Goal: Task Accomplishment & Management: Manage account settings

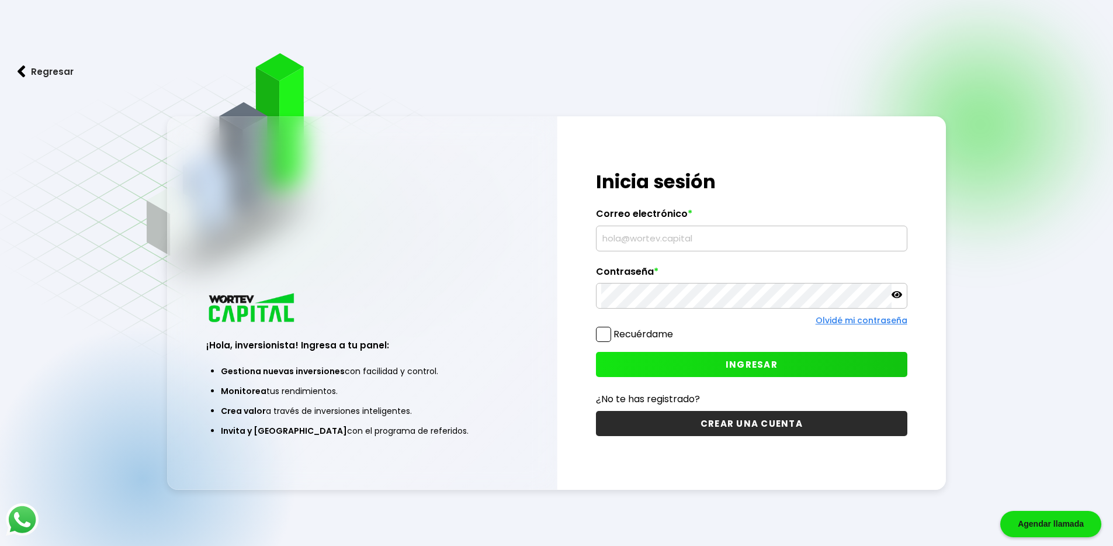
click at [610, 333] on span at bounding box center [603, 334] width 15 height 15
click at [676, 328] on input "Recuérdame" at bounding box center [676, 328] width 0 height 0
click at [656, 229] on input "text" at bounding box center [751, 238] width 301 height 25
type input "[EMAIL_ADDRESS][DOMAIN_NAME]"
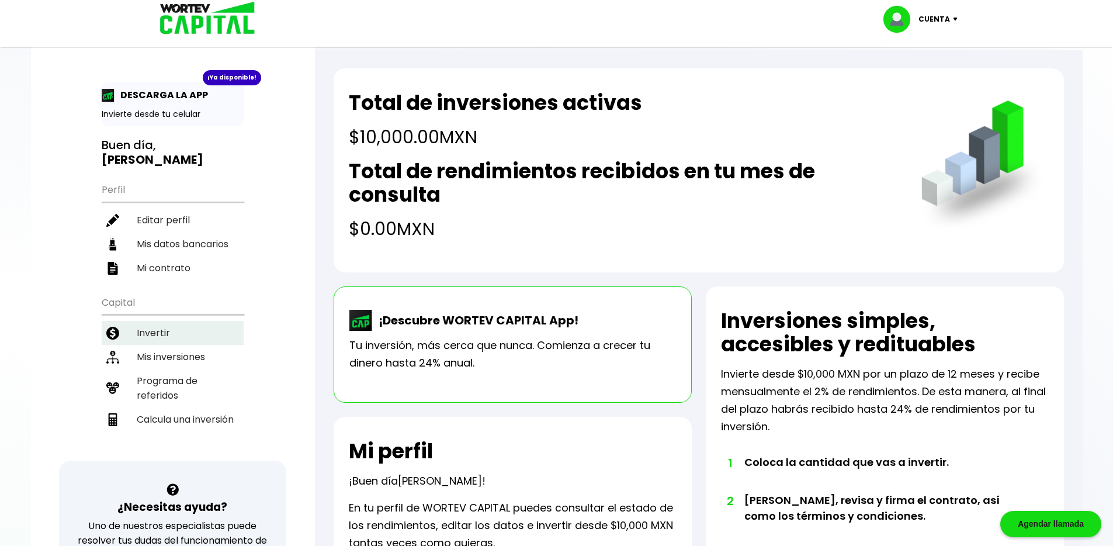
click at [162, 321] on li "Invertir" at bounding box center [173, 333] width 142 height 24
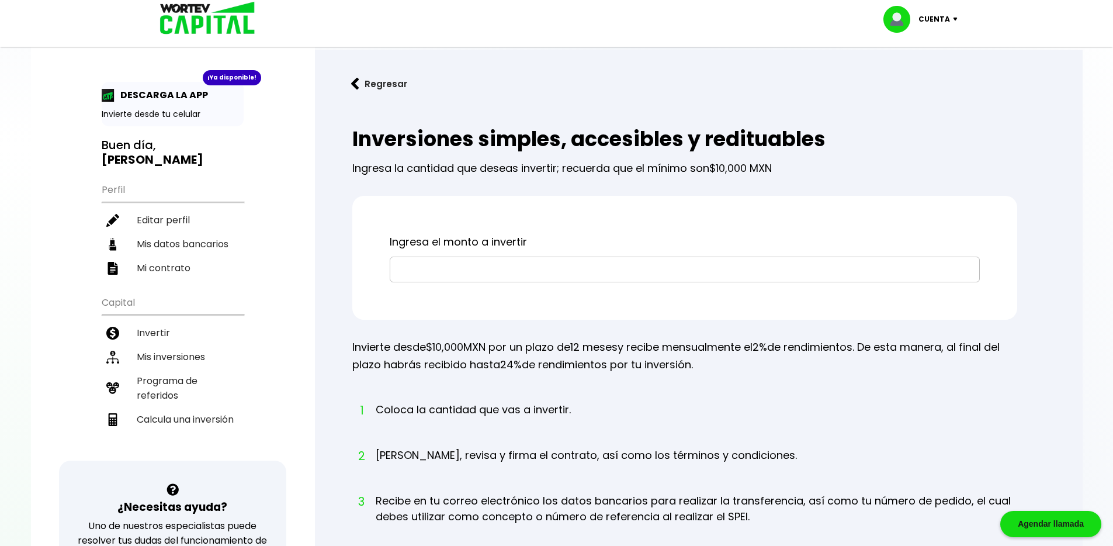
click at [499, 264] on input "text" at bounding box center [685, 269] width 580 height 25
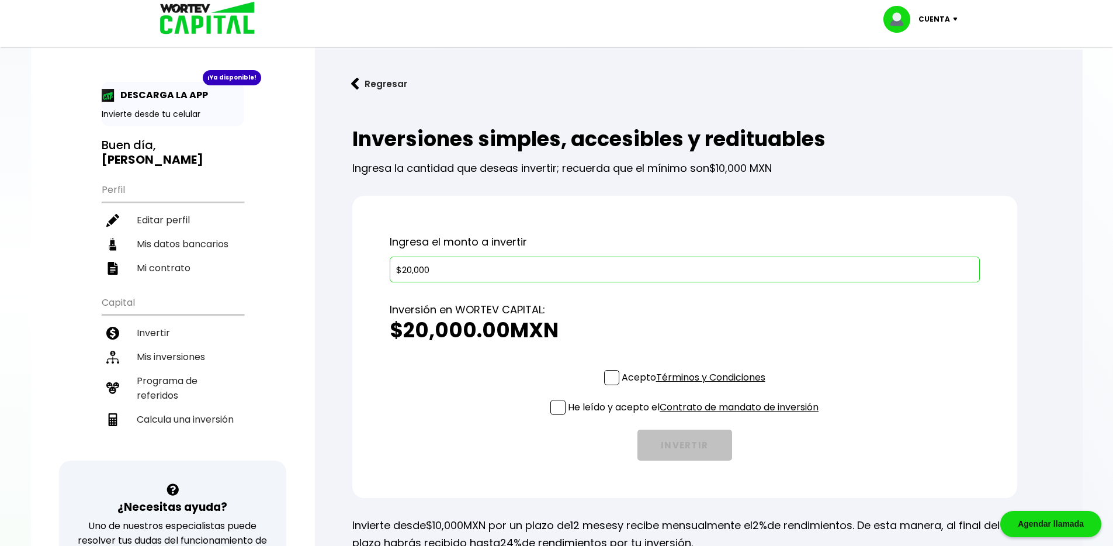
type input "$20,000"
click at [608, 378] on span at bounding box center [611, 377] width 15 height 15
click at [696, 386] on input "Acepto Términos y Condiciones" at bounding box center [696, 386] width 0 height 0
click at [556, 408] on span at bounding box center [558, 407] width 15 height 15
click at [696, 416] on input "He leído y acepto el Contrato de mandato de inversión" at bounding box center [696, 416] width 0 height 0
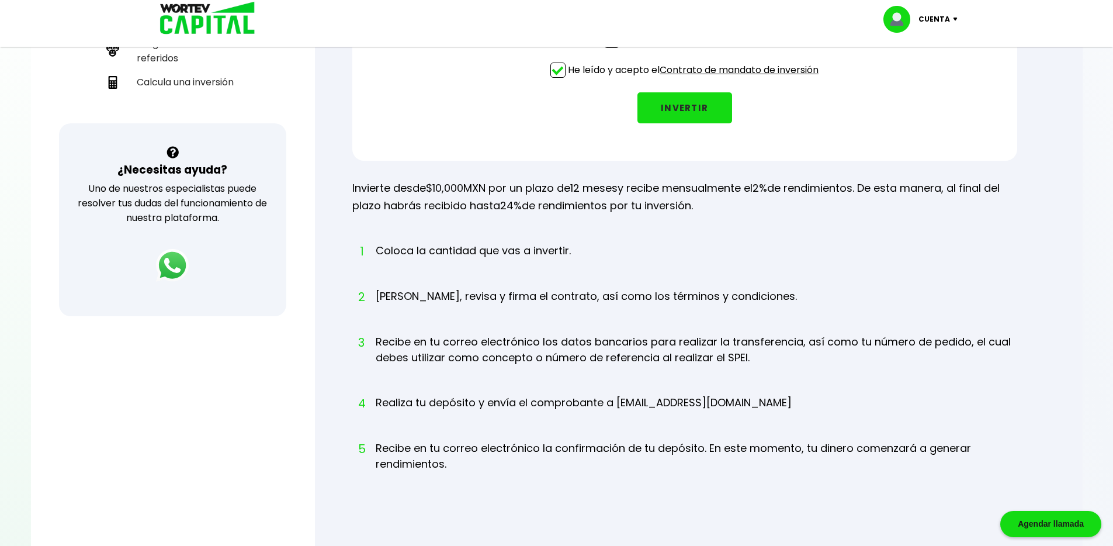
scroll to position [257, 0]
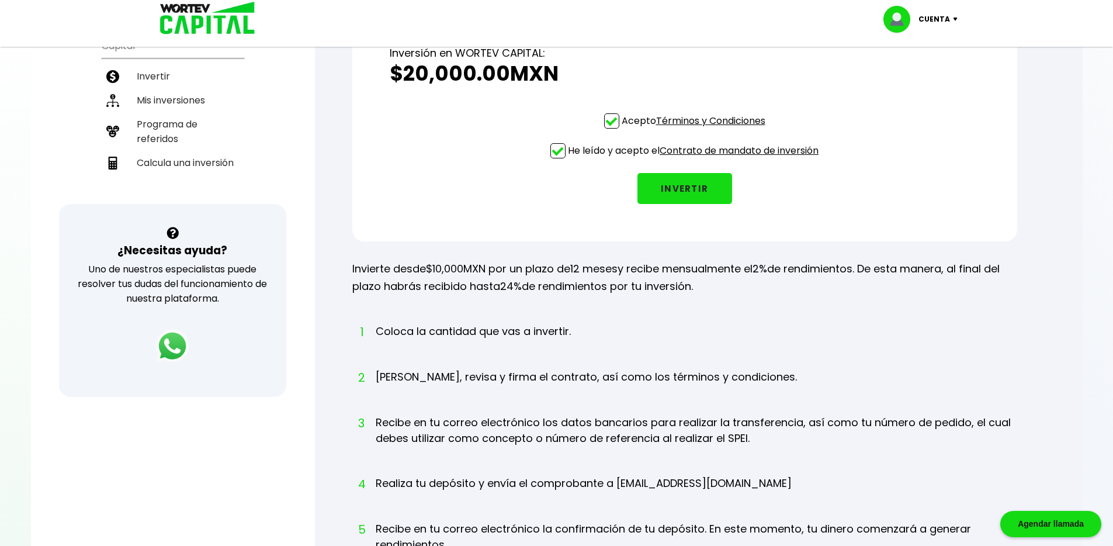
click at [695, 193] on button "INVERTIR" at bounding box center [685, 188] width 95 height 31
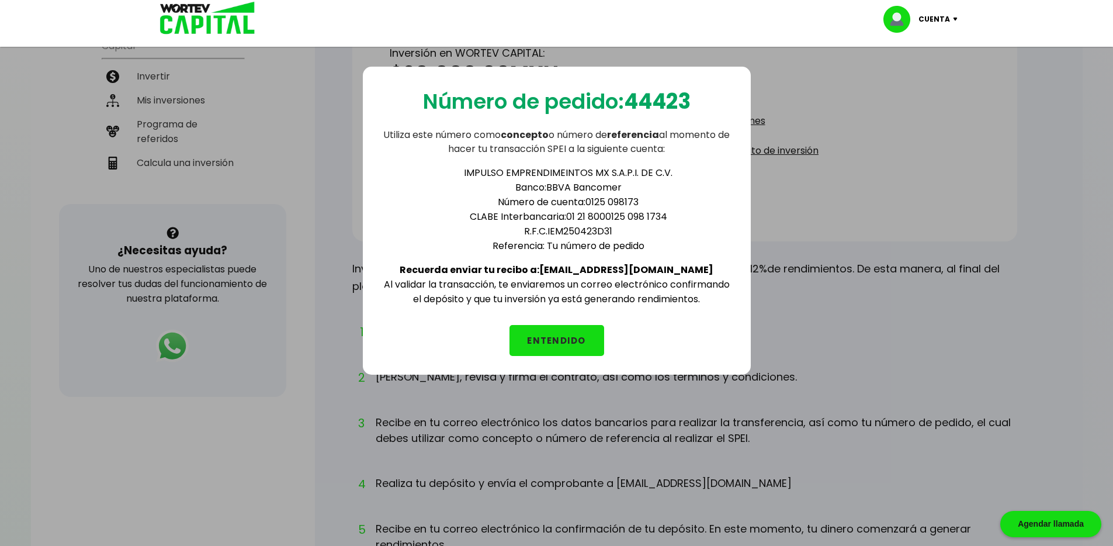
click at [558, 334] on button "ENTENDIDO" at bounding box center [557, 340] width 95 height 31
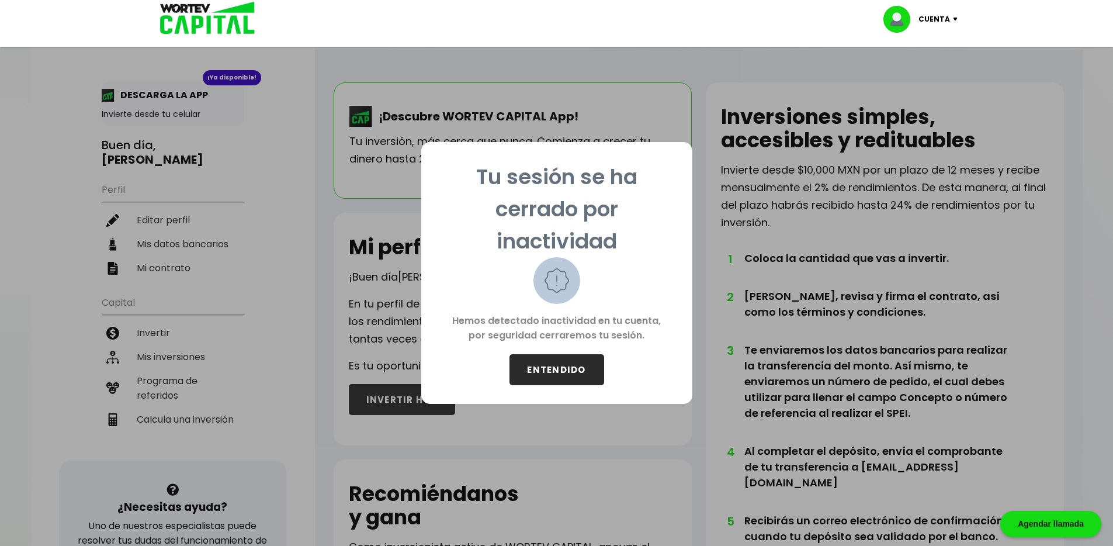
click at [580, 373] on button "ENTENDIDO" at bounding box center [557, 369] width 95 height 31
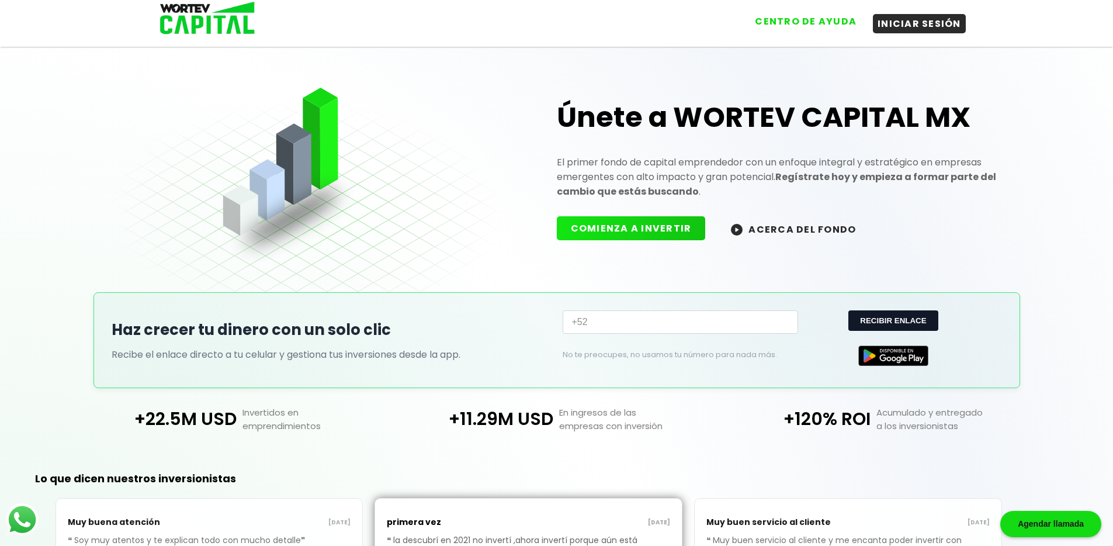
click at [816, 23] on button "CENTRO DE AYUDA" at bounding box center [805, 21] width 111 height 19
click at [828, 20] on button "CENTRO DE AYUDA" at bounding box center [805, 21] width 111 height 19
click at [909, 23] on button "INICIAR SESIÓN" at bounding box center [919, 21] width 93 height 19
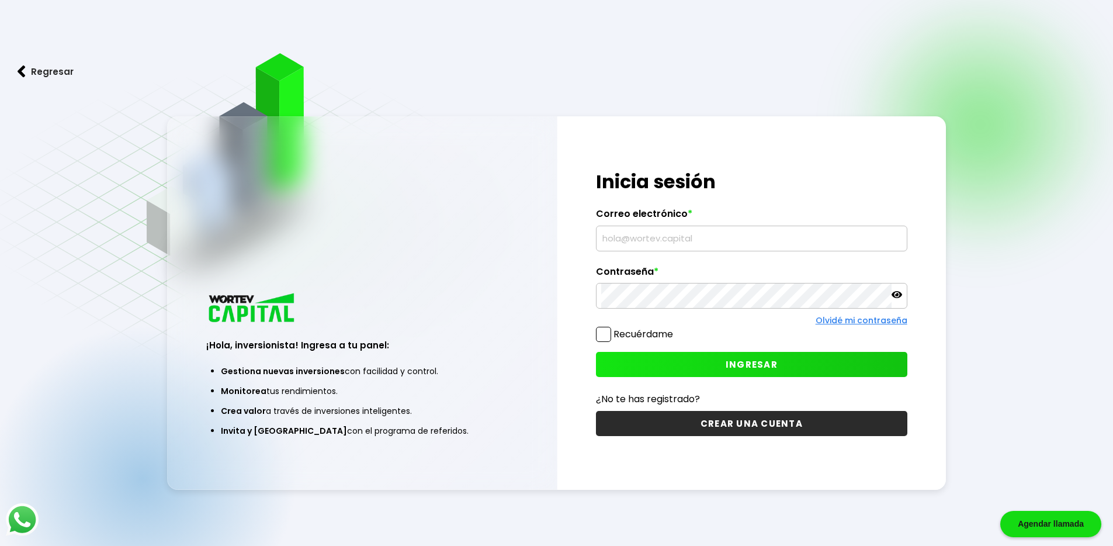
click at [642, 239] on input "text" at bounding box center [751, 238] width 301 height 25
type input "[EMAIL_ADDRESS][DOMAIN_NAME]"
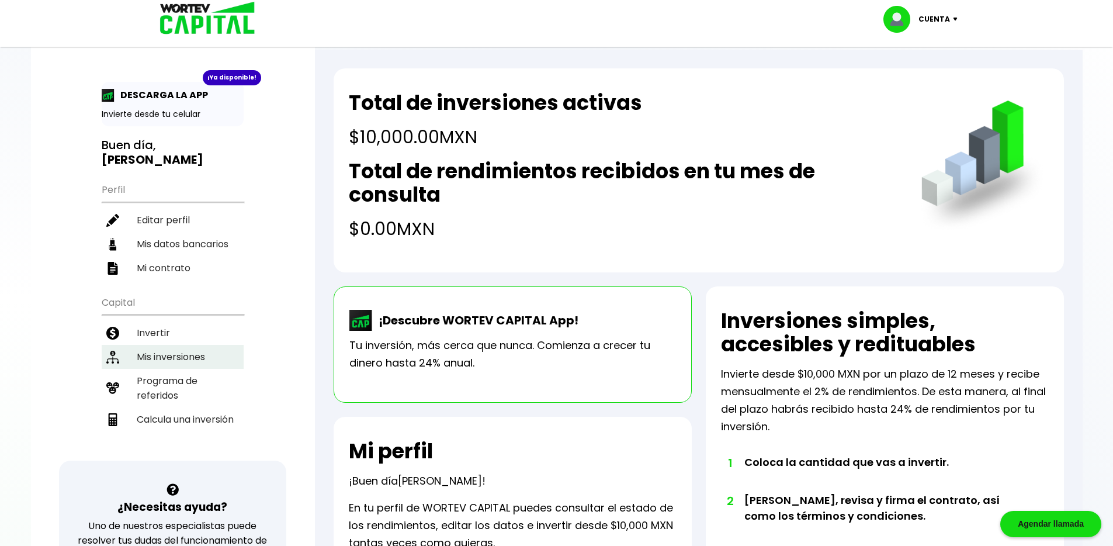
click at [178, 345] on li "Mis inversiones" at bounding box center [173, 357] width 142 height 24
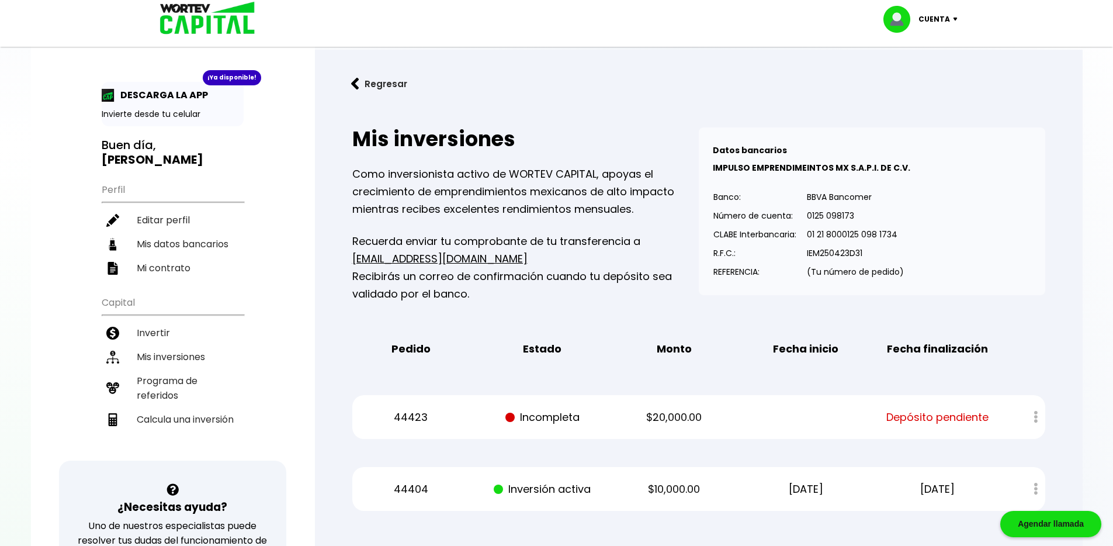
click at [971, 413] on span "Depósito pendiente" at bounding box center [938, 418] width 102 height 18
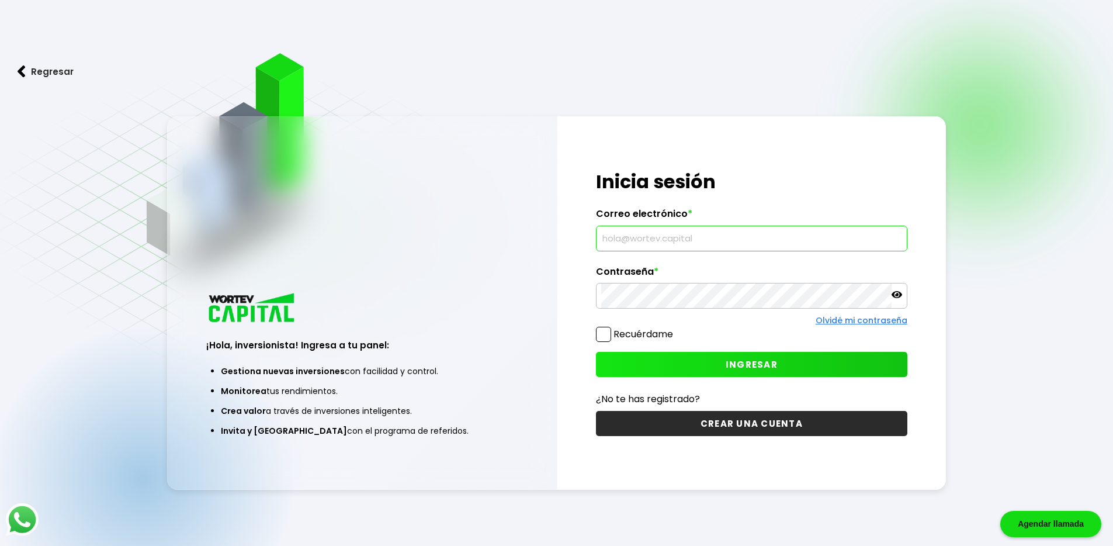
click at [672, 236] on input "text" at bounding box center [751, 238] width 301 height 25
type input "[EMAIL_ADDRESS][DOMAIN_NAME]"
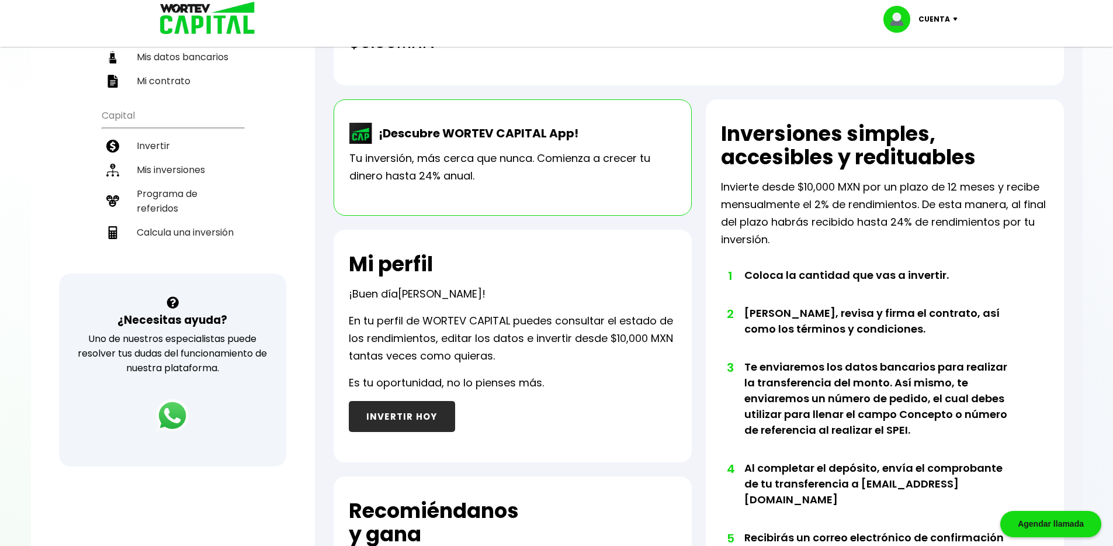
scroll to position [173, 0]
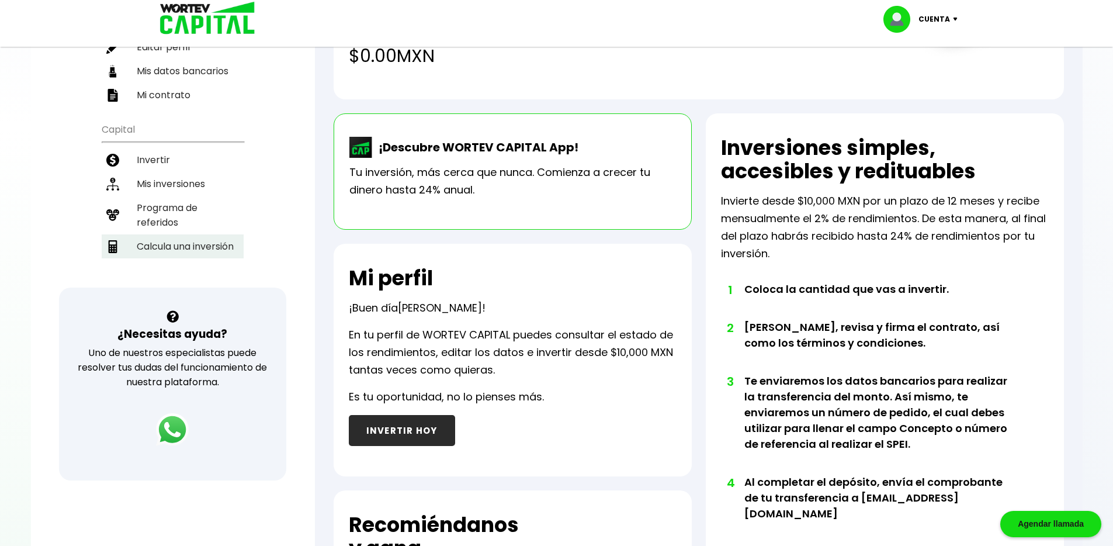
click at [163, 234] on li "Calcula una inversión" at bounding box center [173, 246] width 142 height 24
select select "1"
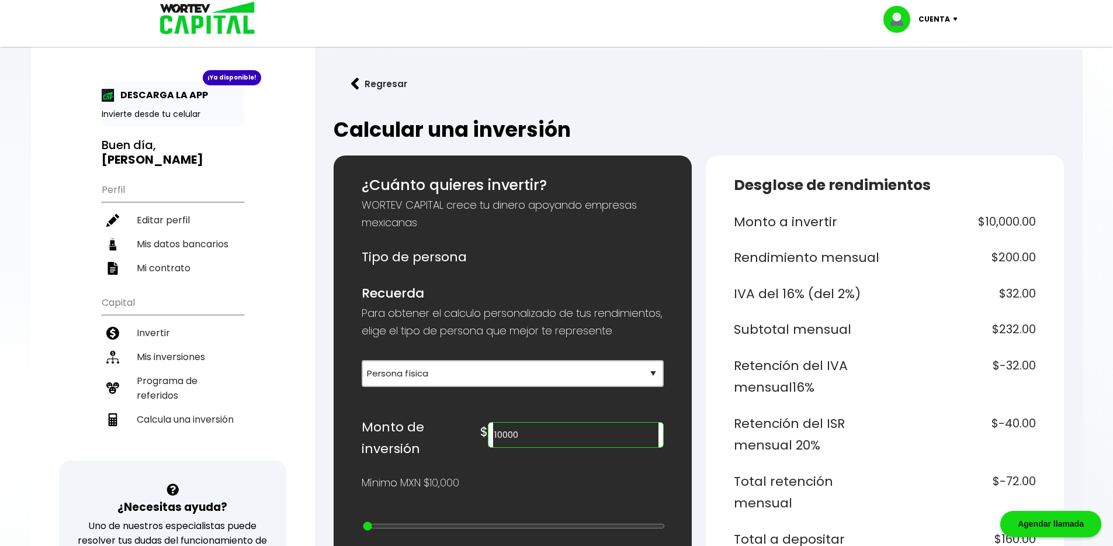
click at [615, 446] on input "10000" at bounding box center [575, 435] width 165 height 25
type input "30000"
click at [778, 358] on h6 "Retención del IVA mensual 16%" at bounding box center [807, 377] width 147 height 44
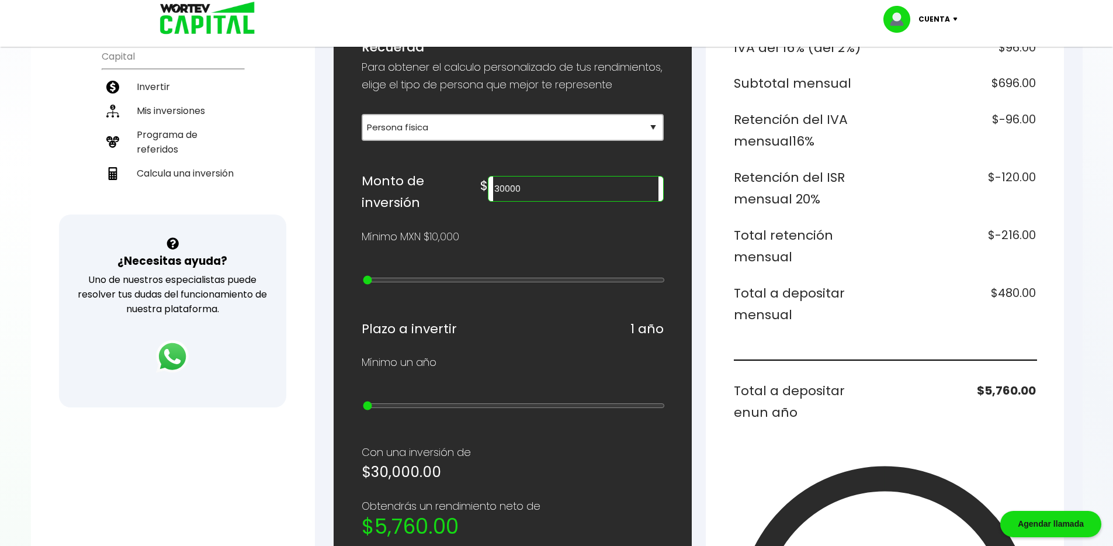
scroll to position [345, 0]
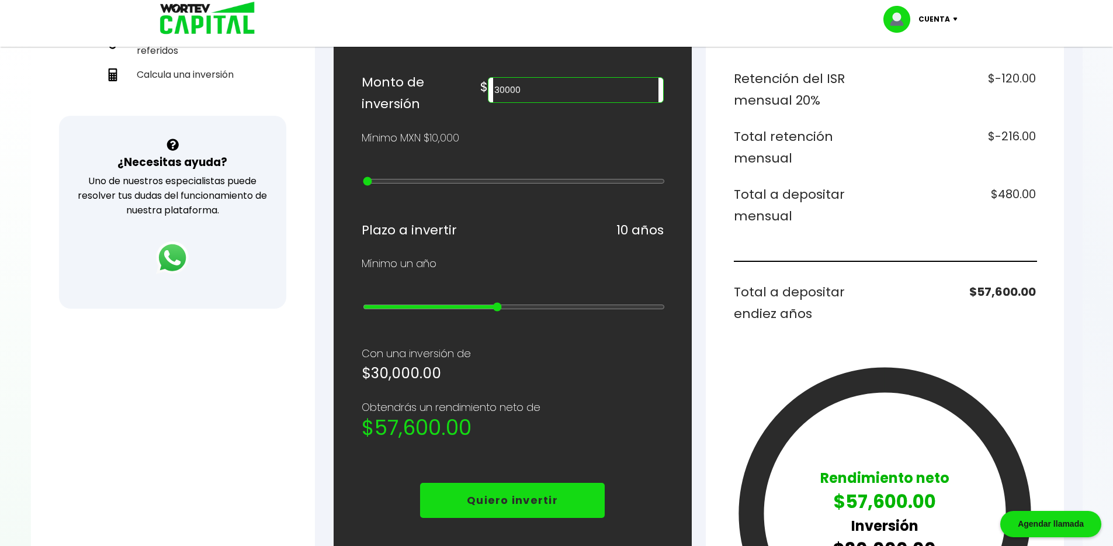
type input "1"
drag, startPoint x: 371, startPoint y: 304, endPoint x: 47, endPoint y: 430, distance: 346.8
click at [363, 312] on input "range" at bounding box center [514, 306] width 302 height 9
click at [845, 293] on h6 "Total a depositar en un año" at bounding box center [807, 303] width 147 height 44
click at [922, 19] on p "Cuenta" at bounding box center [935, 20] width 32 height 18
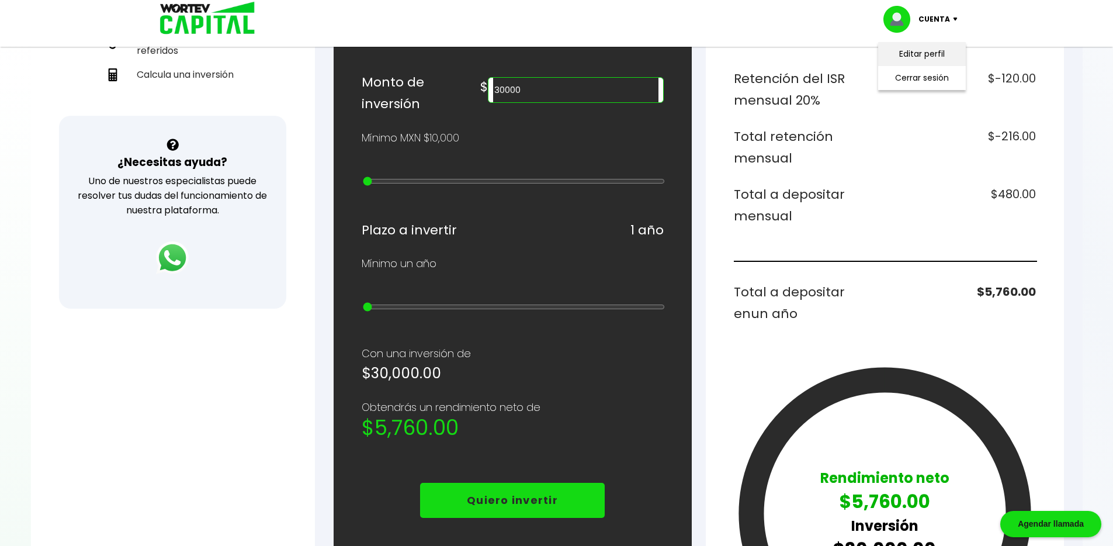
click at [909, 51] on link "Editar perfil" at bounding box center [922, 54] width 46 height 12
select select "Hombre"
select select "Licenciatura"
select select "NL"
select select "BBVA Bancomer"
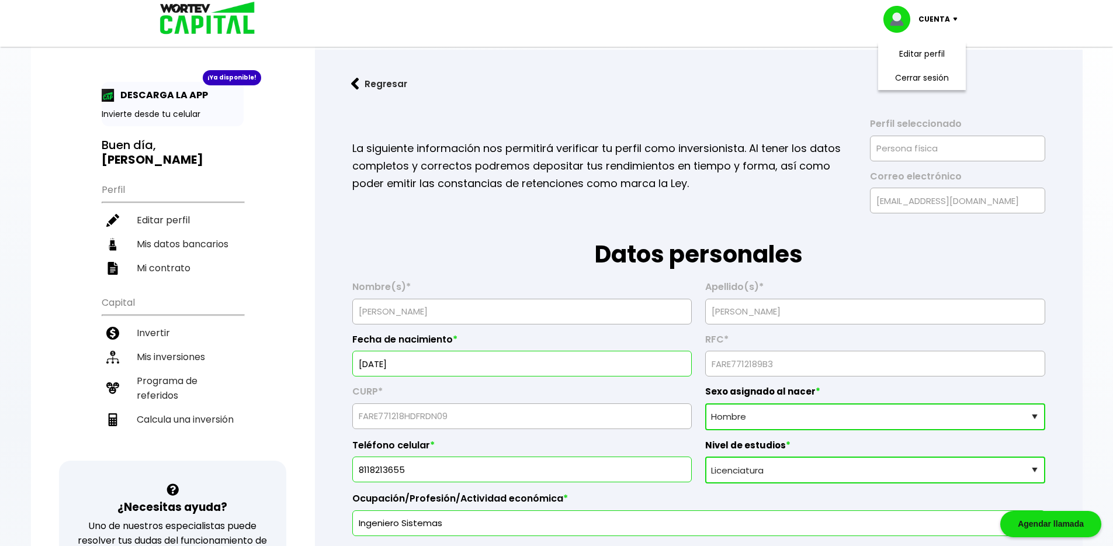
click at [698, 155] on p "La siguiente información nos permitirá verificar tu perfil como inversionista. …" at bounding box center [603, 166] width 502 height 53
